Goal: Transaction & Acquisition: Purchase product/service

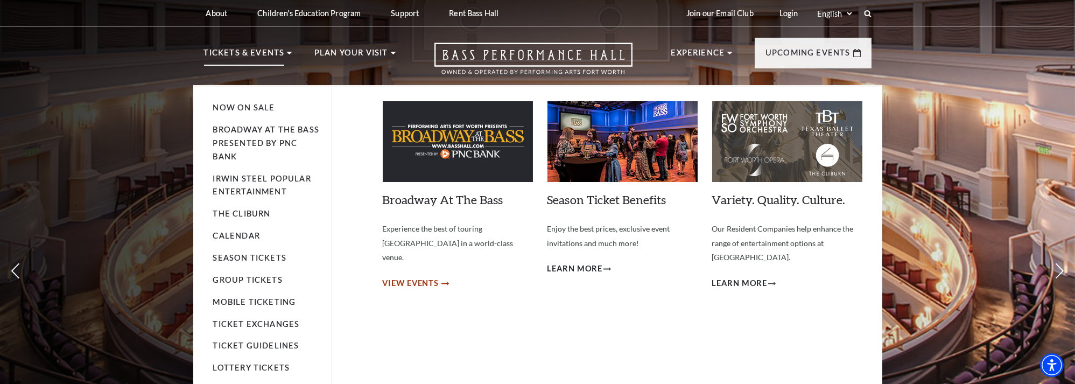
click at [417, 277] on span "View Events" at bounding box center [411, 283] width 57 height 13
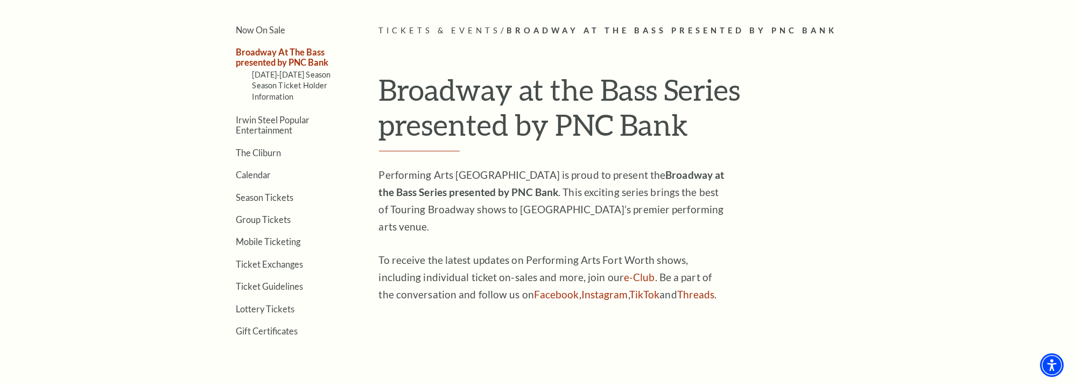
scroll to position [323, 0]
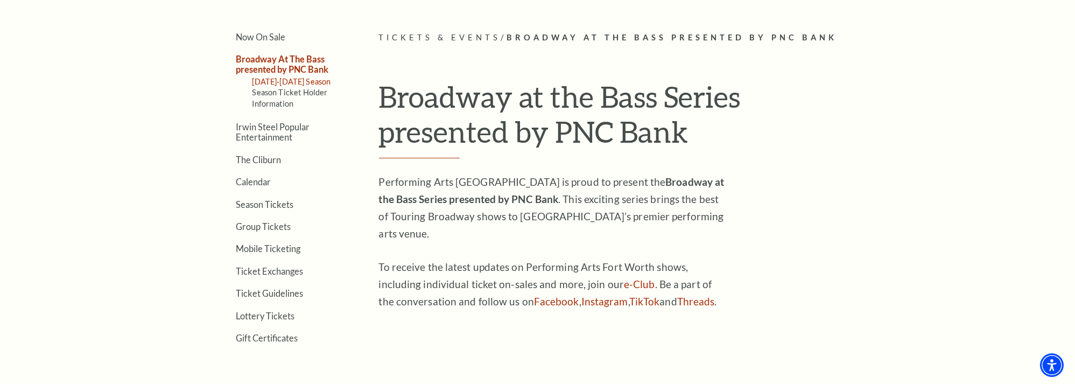
click at [297, 80] on link "[DATE]-[DATE] Season" at bounding box center [291, 81] width 79 height 9
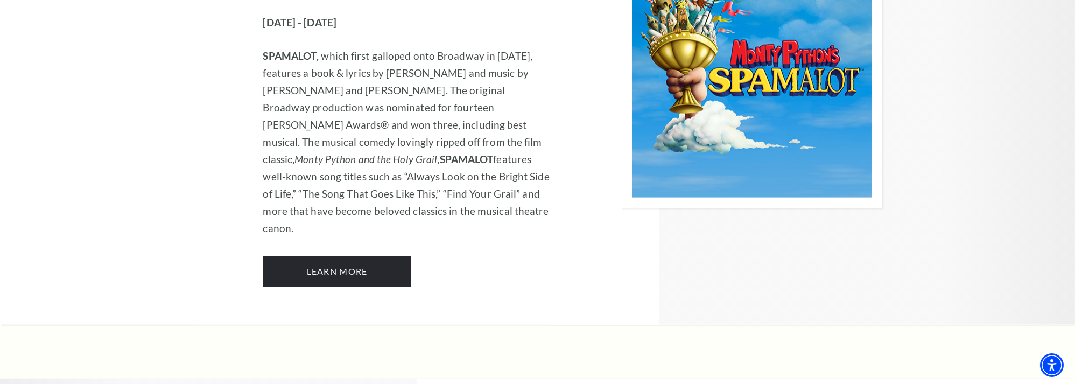
scroll to position [5980, 0]
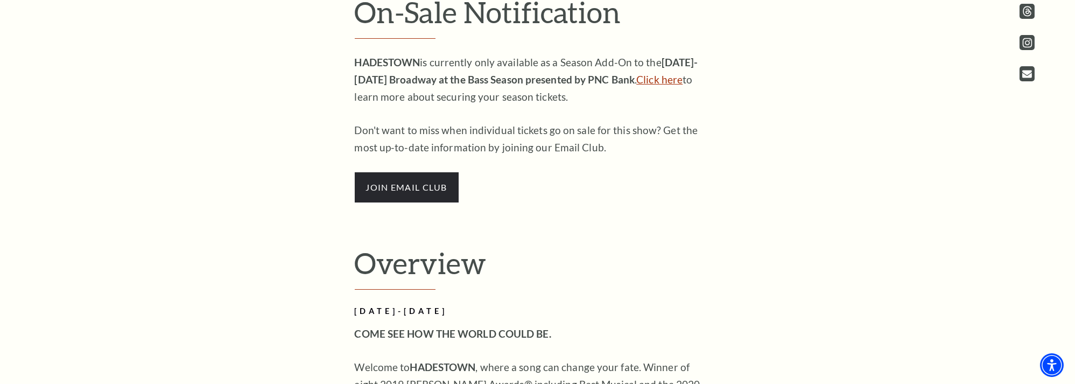
scroll to position [538, 0]
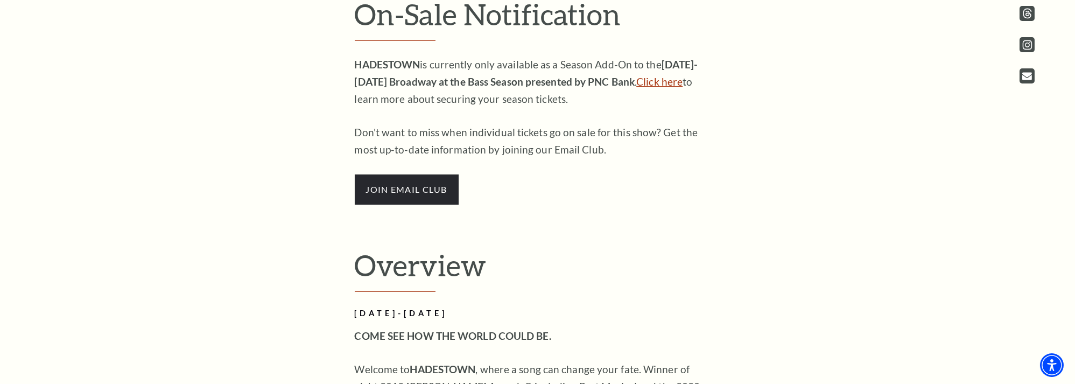
click at [646, 80] on link "Click here" at bounding box center [659, 81] width 46 height 12
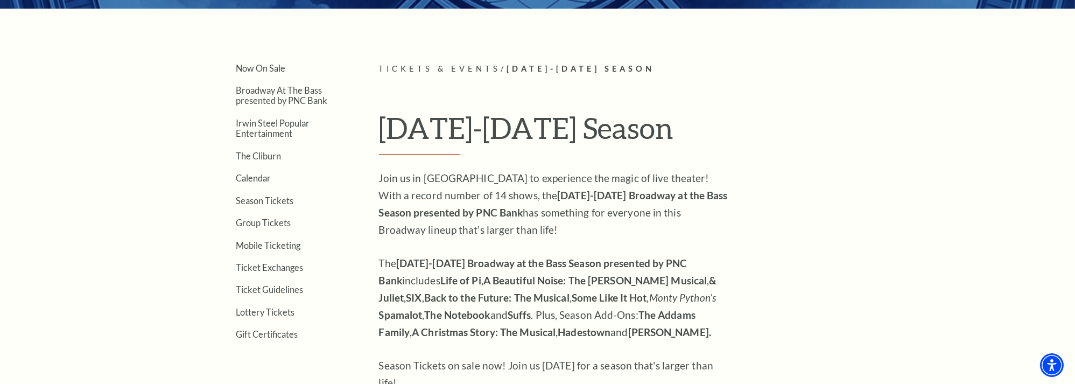
scroll to position [377, 0]
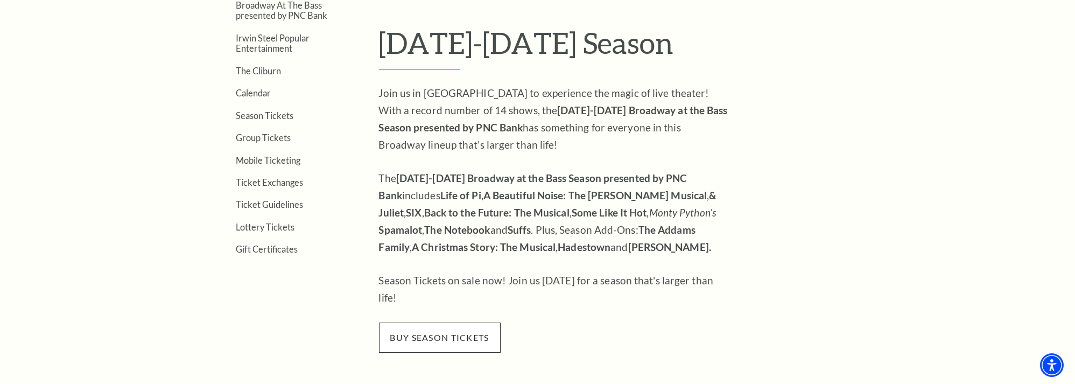
click at [445, 327] on span "buy season tickets" at bounding box center [440, 337] width 122 height 30
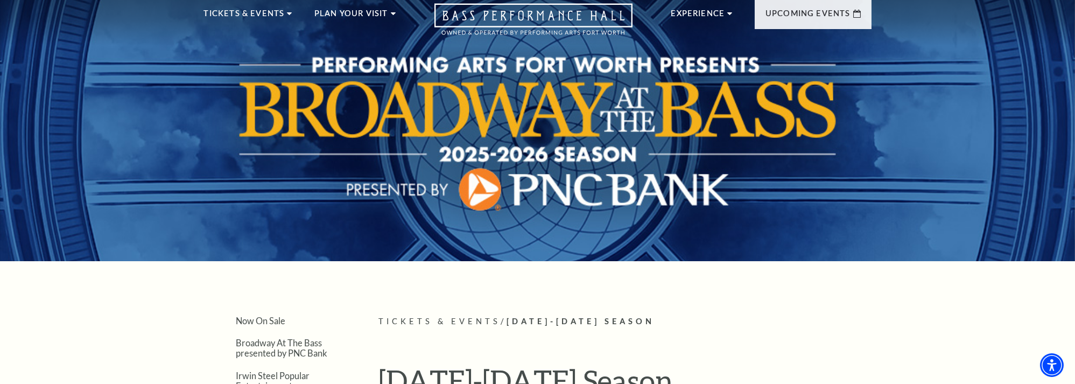
scroll to position [0, 0]
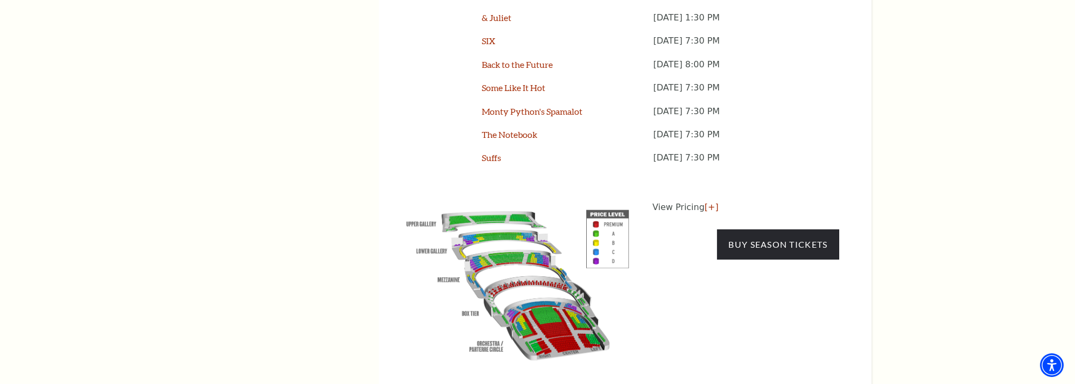
scroll to position [1076, 0]
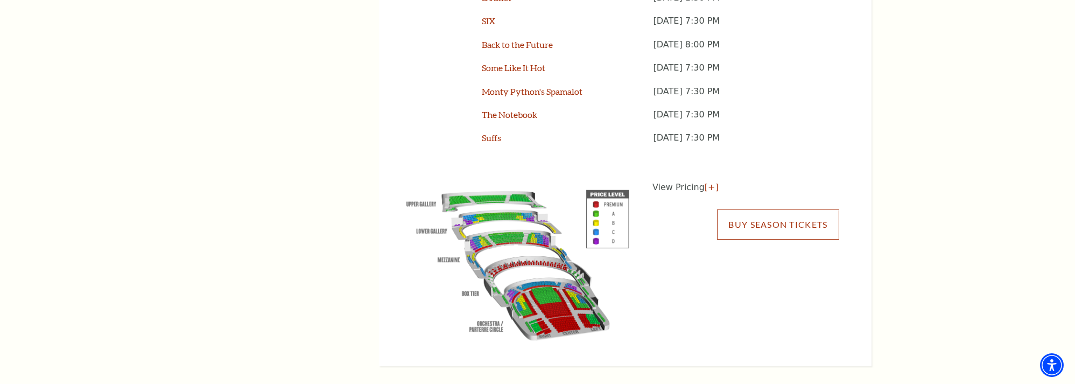
click at [756, 209] on link "Buy Season Tickets" at bounding box center [778, 224] width 122 height 30
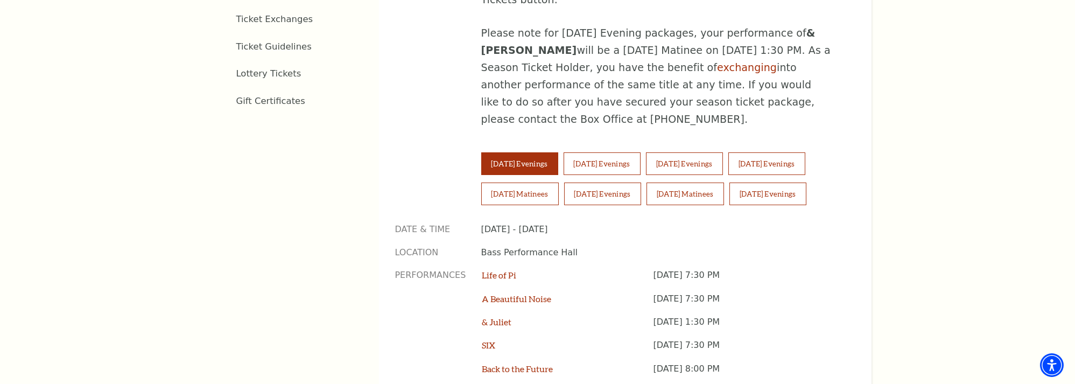
scroll to position [751, 0]
click at [622, 153] on button "Wednesday Evenings" at bounding box center [601, 164] width 77 height 23
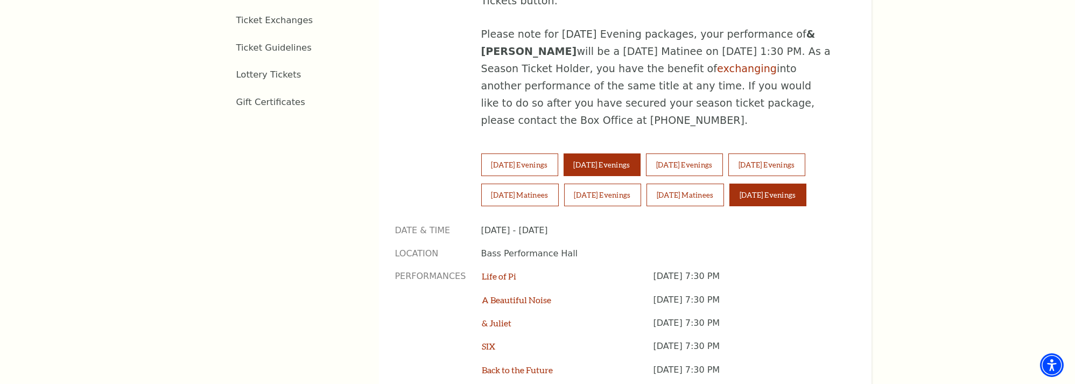
click at [757, 184] on button "Sunday Evenings" at bounding box center [767, 195] width 77 height 23
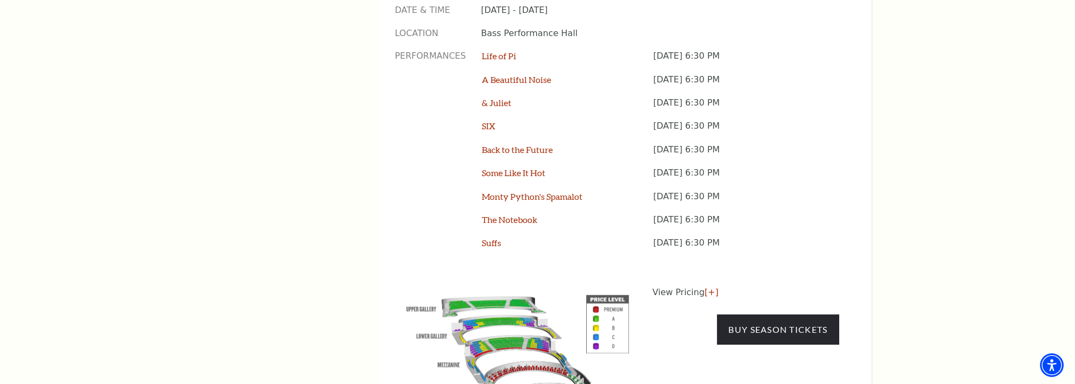
scroll to position [1020, 0]
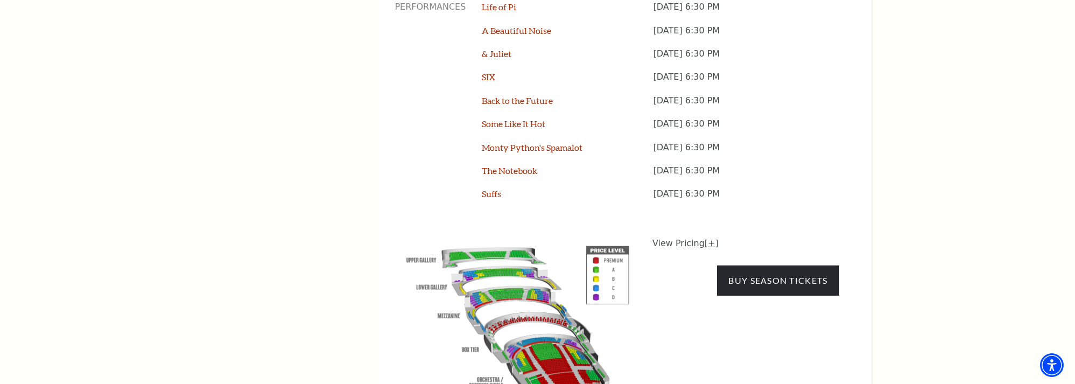
click at [705, 238] on link "[+]" at bounding box center [711, 243] width 14 height 10
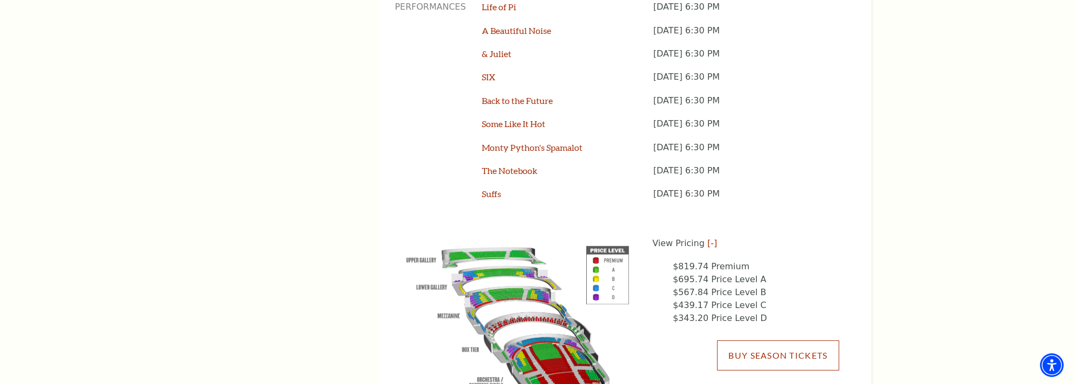
click at [782, 340] on link "Buy Season Tickets" at bounding box center [778, 355] width 122 height 30
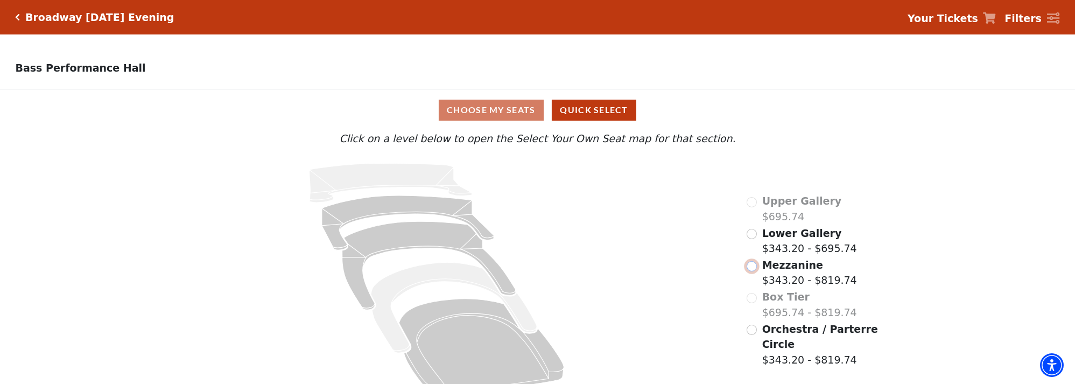
click at [752, 269] on input "Mezzanine$343.20 - $819.74\a" at bounding box center [751, 266] width 10 height 10
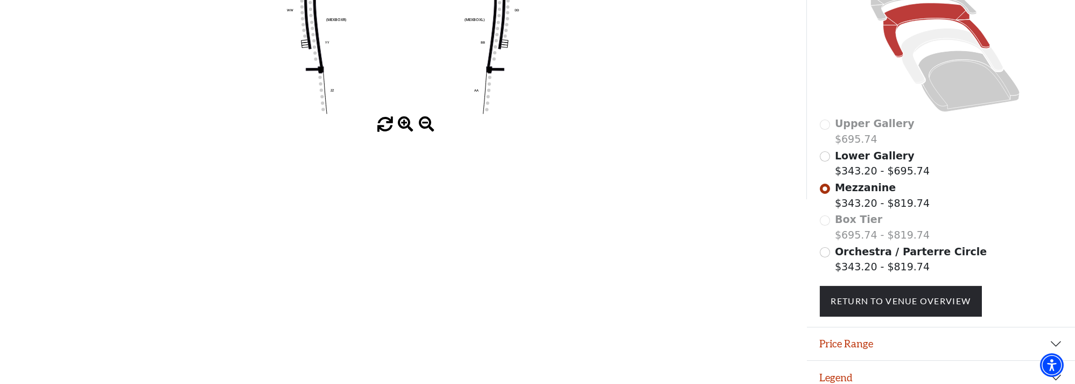
scroll to position [279, 0]
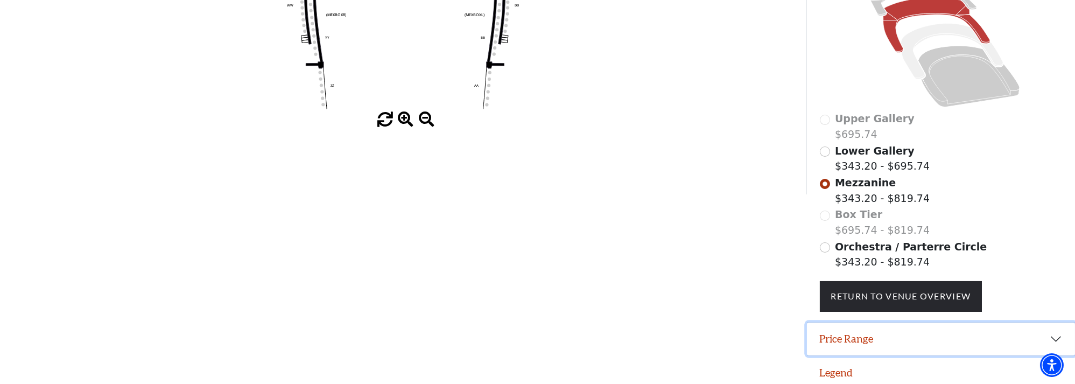
click at [941, 330] on button "Price Range" at bounding box center [941, 338] width 268 height 33
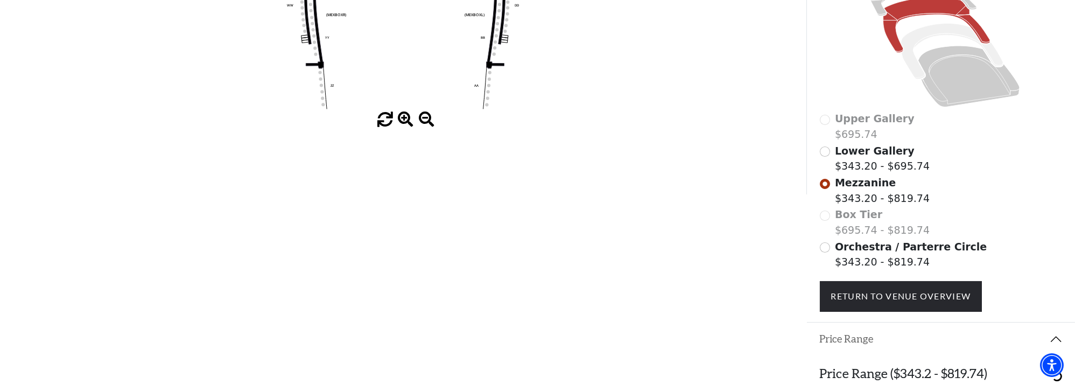
scroll to position [332, 0]
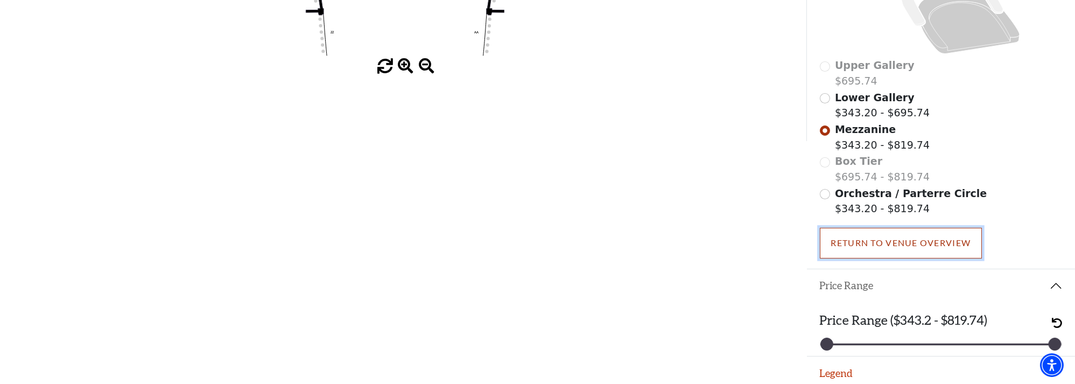
click at [934, 241] on link "Return To Venue Overview" at bounding box center [901, 243] width 163 height 30
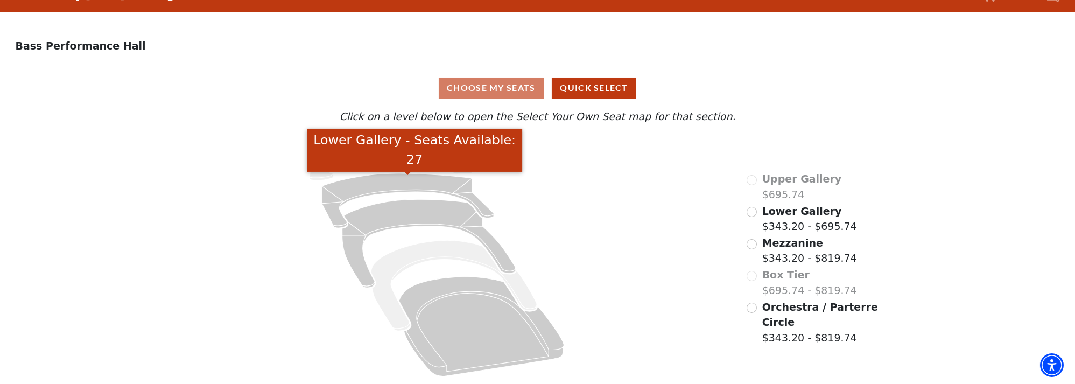
scroll to position [0, 0]
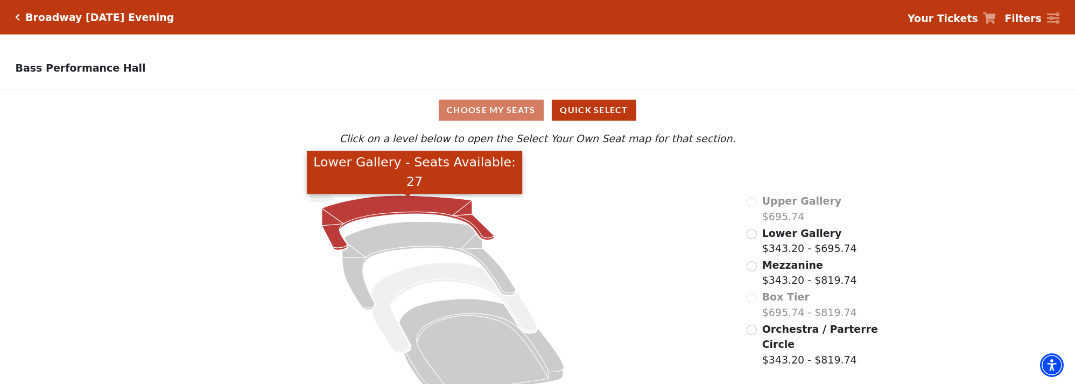
click at [372, 207] on icon "Lower Gallery - Seats Available: 27" at bounding box center [408, 222] width 172 height 54
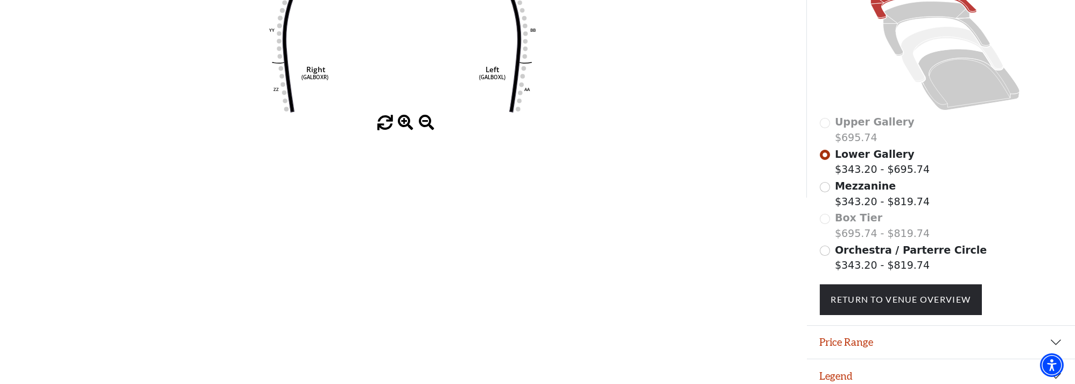
scroll to position [279, 0]
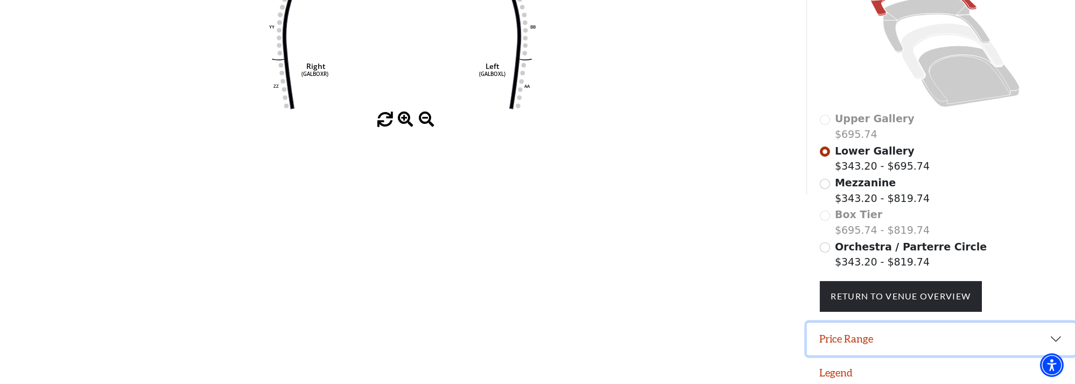
click at [891, 338] on button "Price Range" at bounding box center [941, 338] width 268 height 33
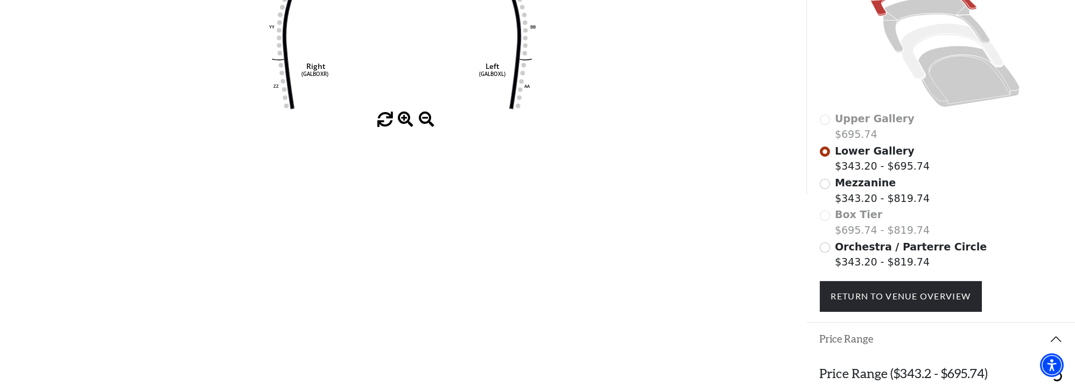
scroll to position [332, 0]
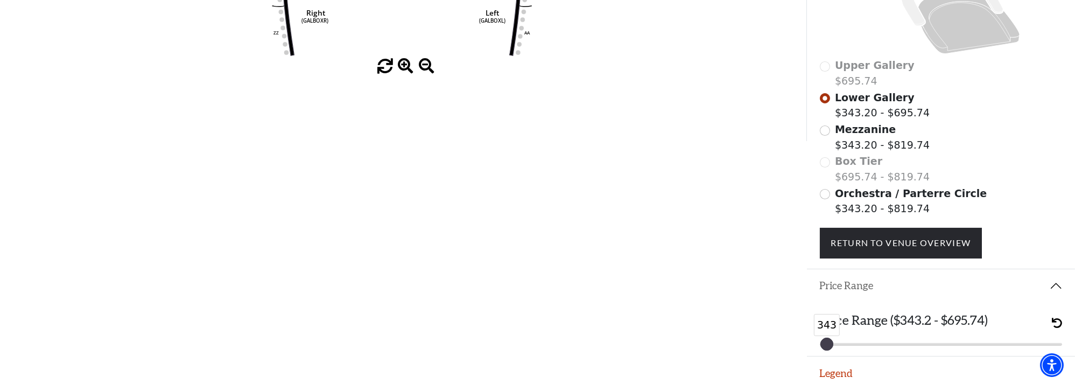
drag, startPoint x: 1052, startPoint y: 336, endPoint x: 814, endPoint y: 335, distance: 237.9
click at [814, 335] on div "Price Range ($343.2 - $695.74) 343 343" at bounding box center [941, 329] width 268 height 54
click at [1060, 319] on span "undo" at bounding box center [1057, 322] width 10 height 10
drag, startPoint x: 1052, startPoint y: 338, endPoint x: 963, endPoint y: 338, distance: 88.3
click at [1013, 338] on div at bounding box center [1019, 344] width 12 height 12
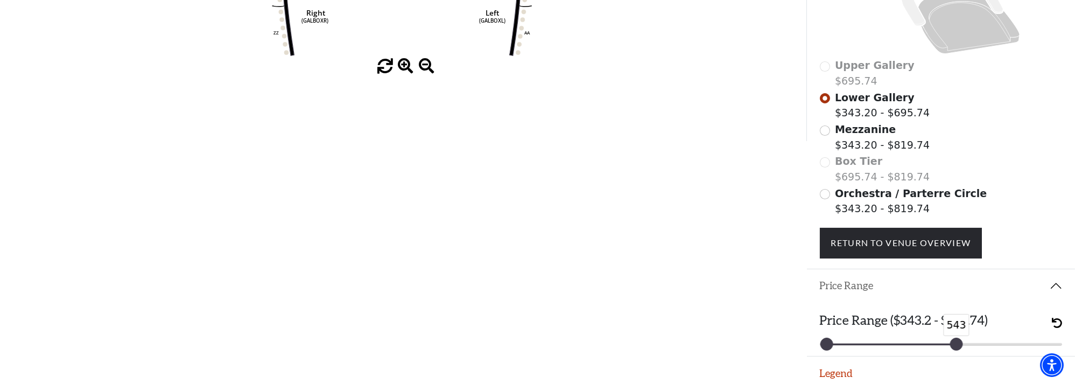
drag, startPoint x: 963, startPoint y: 338, endPoint x: 942, endPoint y: 338, distance: 21.5
click at [950, 338] on div at bounding box center [956, 344] width 12 height 12
drag, startPoint x: 942, startPoint y: 338, endPoint x: 922, endPoint y: 338, distance: 19.4
click at [922, 338] on div at bounding box center [926, 344] width 12 height 12
drag, startPoint x: 927, startPoint y: 336, endPoint x: 878, endPoint y: 336, distance: 49.5
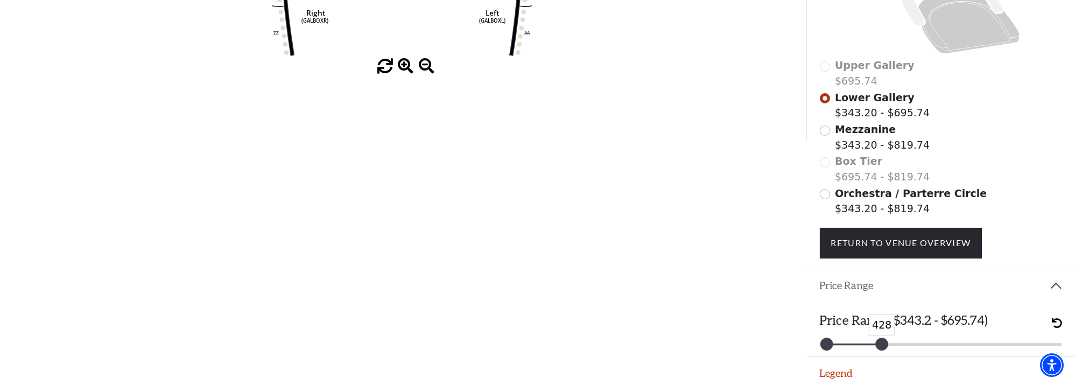
click at [878, 338] on div at bounding box center [882, 344] width 12 height 12
click at [1055, 312] on button "undo" at bounding box center [1057, 322] width 10 height 20
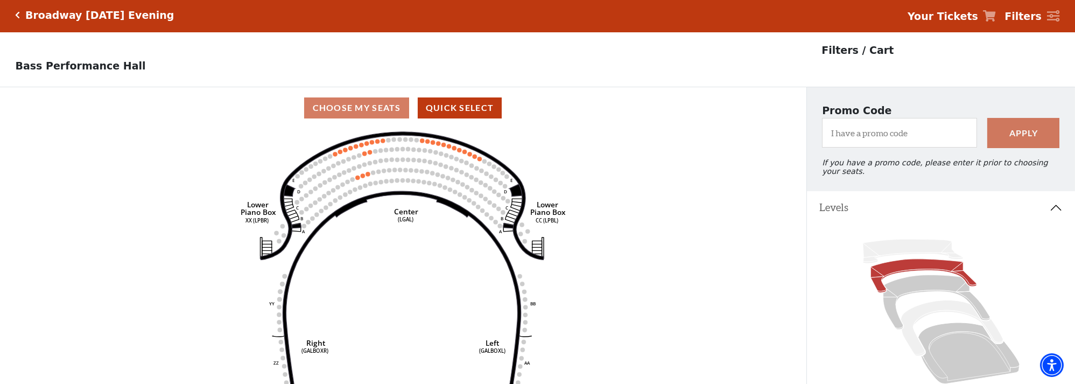
scroll to position [0, 0]
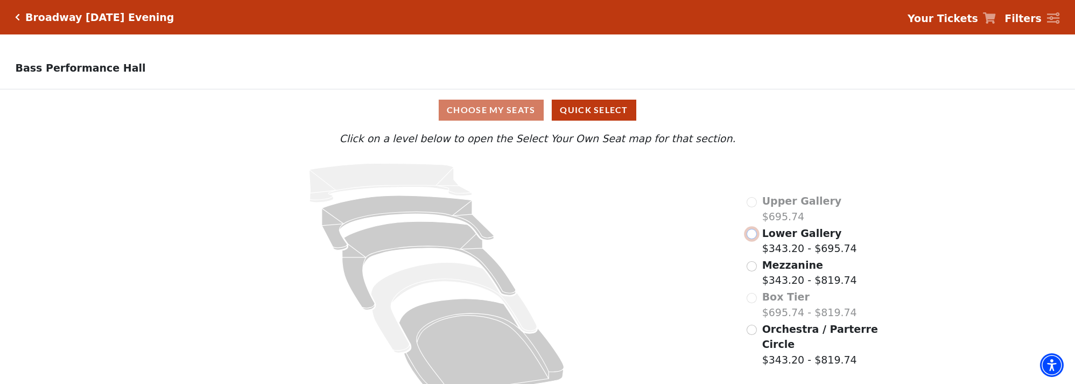
click at [752, 236] on input "Lower Gallery$343.20 - $695.74\a" at bounding box center [751, 234] width 10 height 10
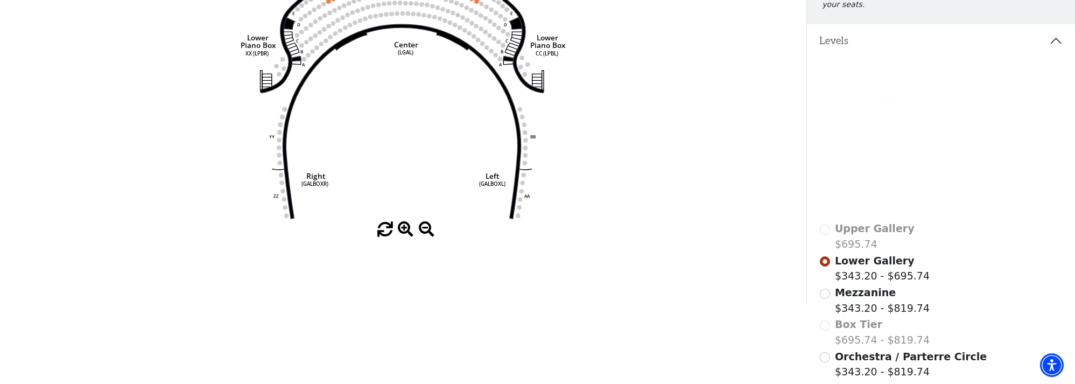
scroll to position [211, 0]
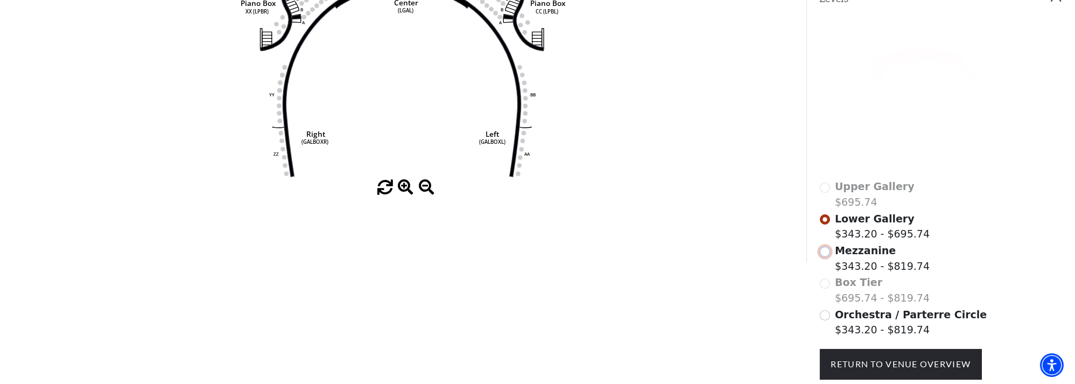
click at [828, 246] on input "Mezzanine$343.20 - $819.74\a" at bounding box center [825, 251] width 10 height 10
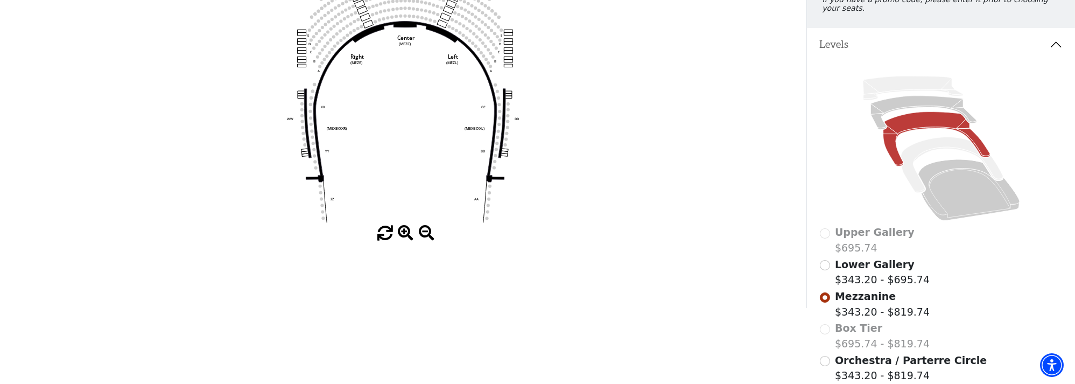
scroll to position [265, 0]
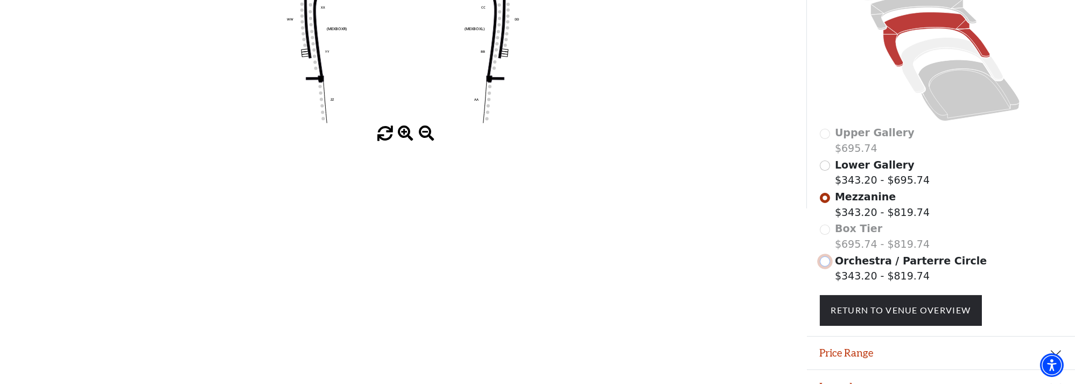
click at [825, 258] on input "Orchestra / Parterre Circle$343.20 - $819.74\a" at bounding box center [825, 261] width 10 height 10
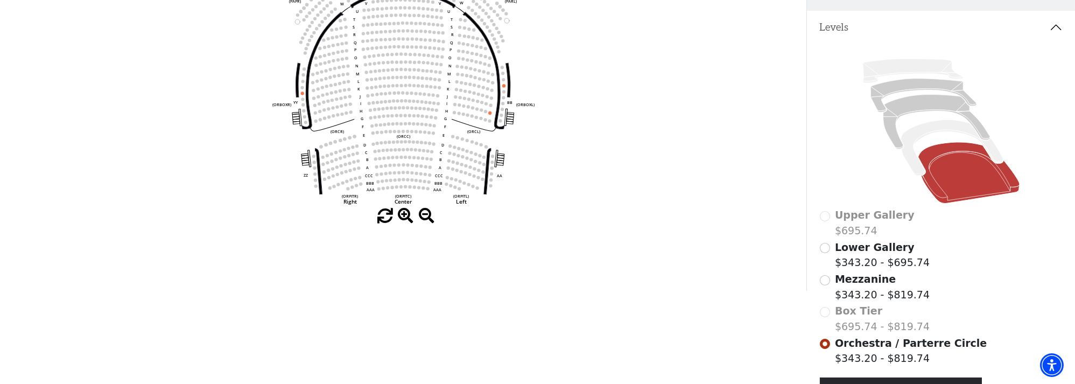
scroll to position [279, 0]
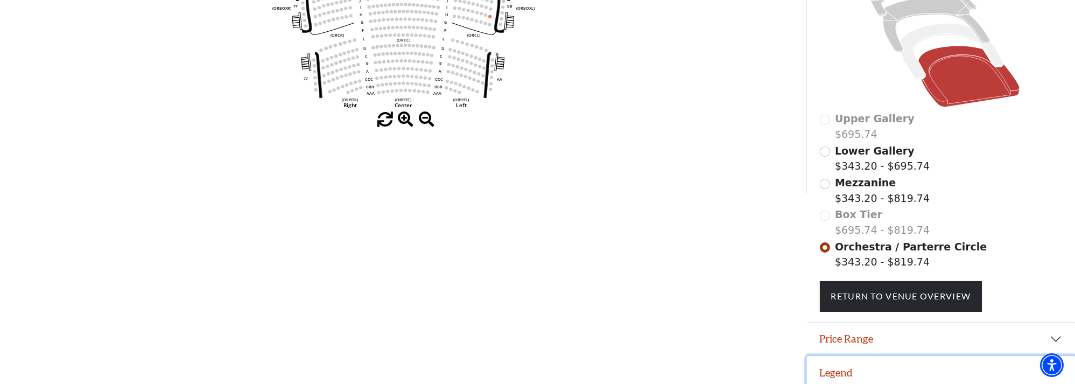
click at [893, 367] on button "Legend" at bounding box center [941, 372] width 268 height 33
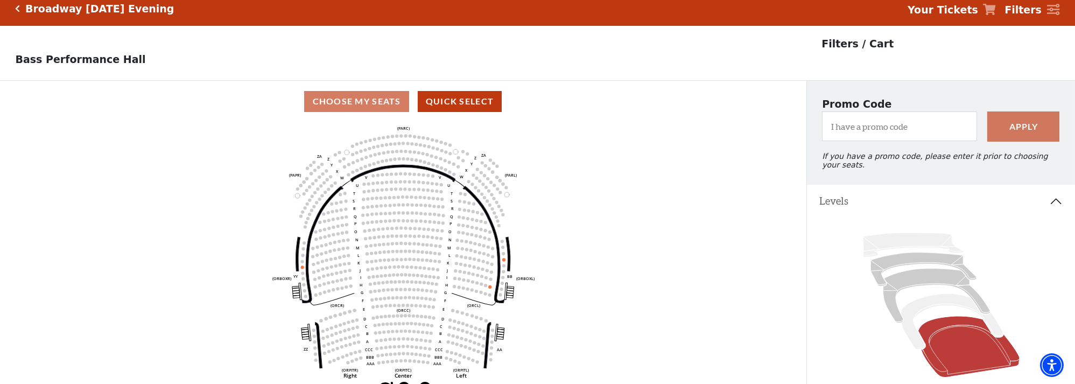
scroll to position [0, 0]
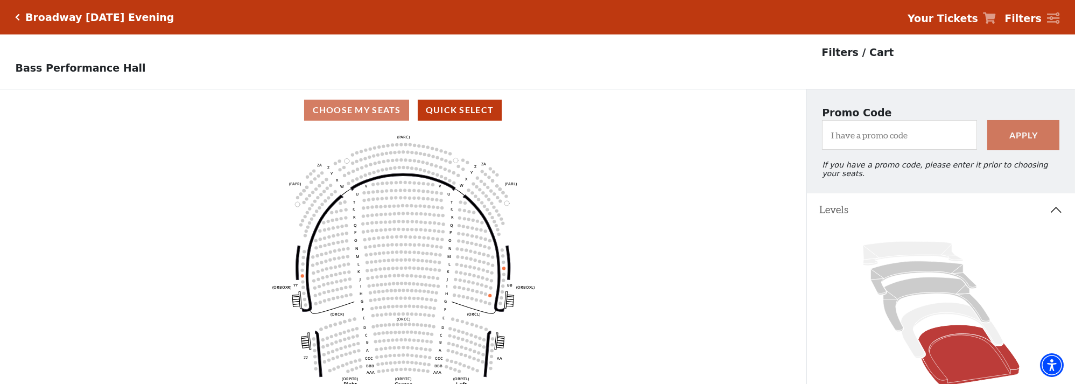
click at [16, 18] on icon "Click here to go back to filters" at bounding box center [18, 17] width 5 height 8
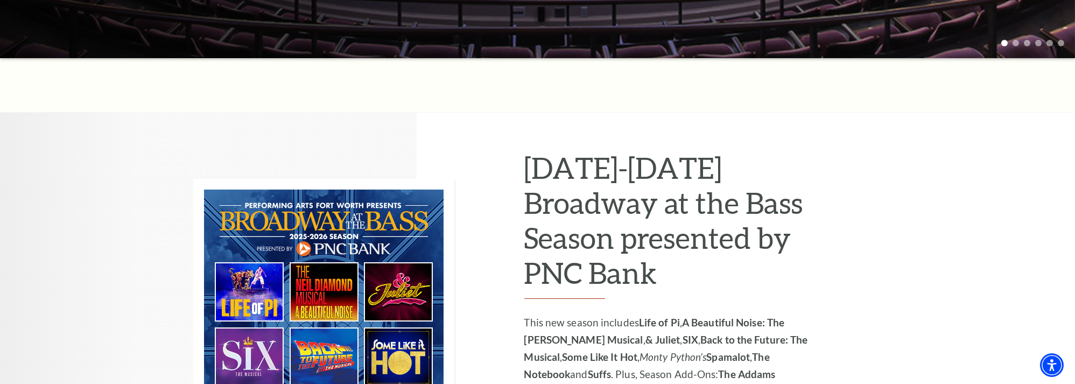
scroll to position [269, 0]
